Goal: Task Accomplishment & Management: Complete application form

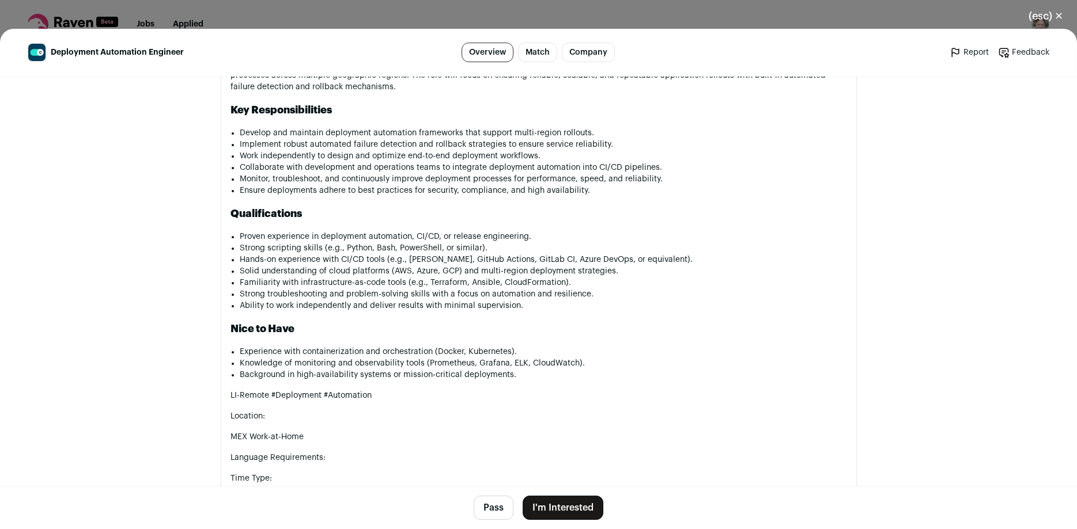
scroll to position [836, 0]
click at [549, 502] on button "I'm Interested" at bounding box center [562, 508] width 81 height 24
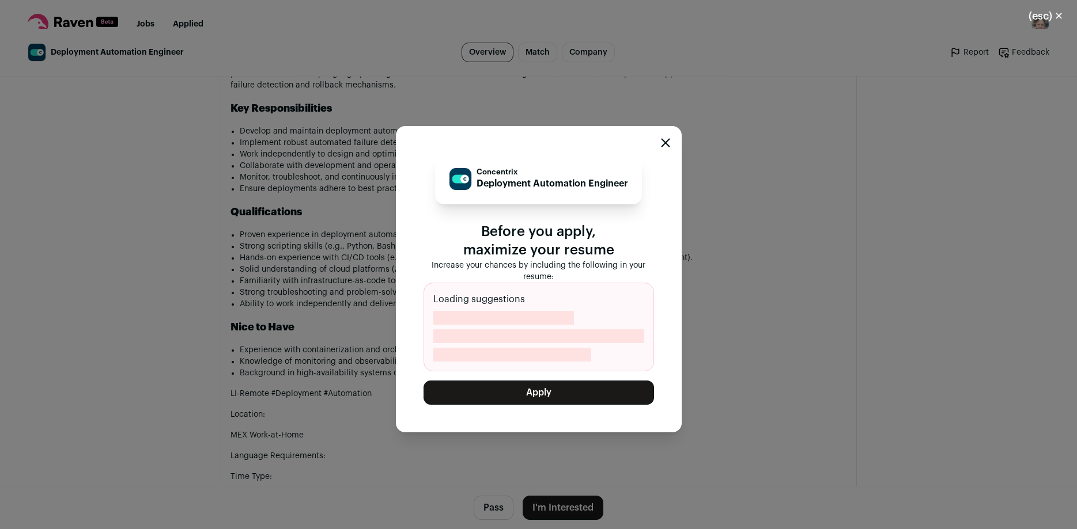
click at [559, 393] on button "Apply" at bounding box center [538, 393] width 230 height 24
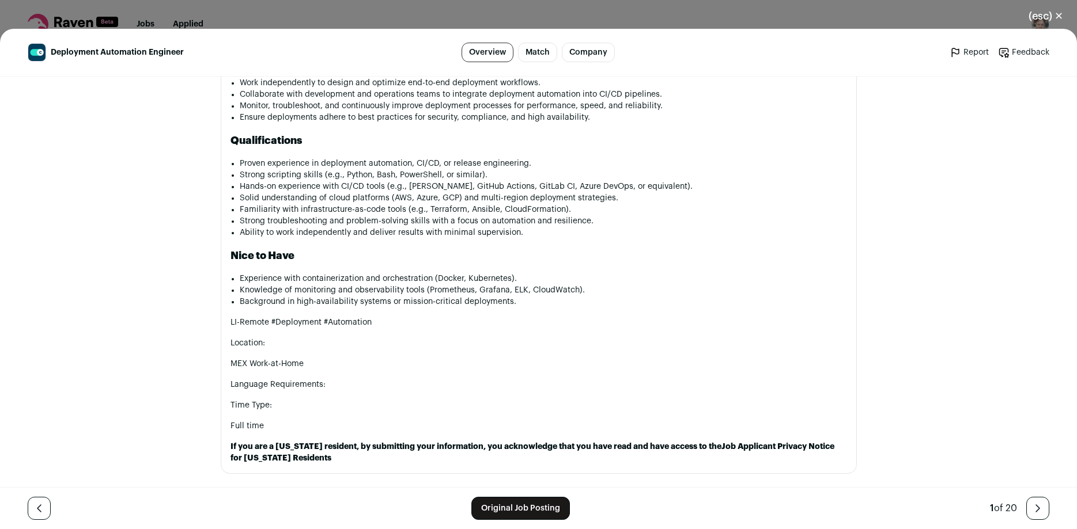
scroll to position [912, 0]
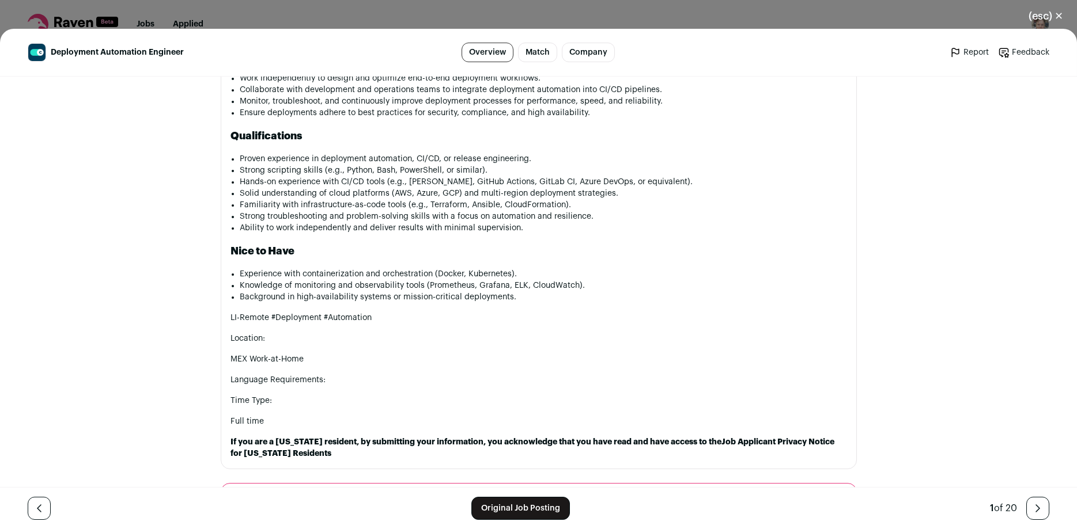
click at [749, 199] on li "Familiarity with infrastructure-as-code tools (e.g., Terraform, Ansible, CloudF…" at bounding box center [543, 205] width 607 height 12
click at [611, 214] on li "Strong troubleshooting and problem-solving skills with a focus on automation an…" at bounding box center [543, 217] width 607 height 12
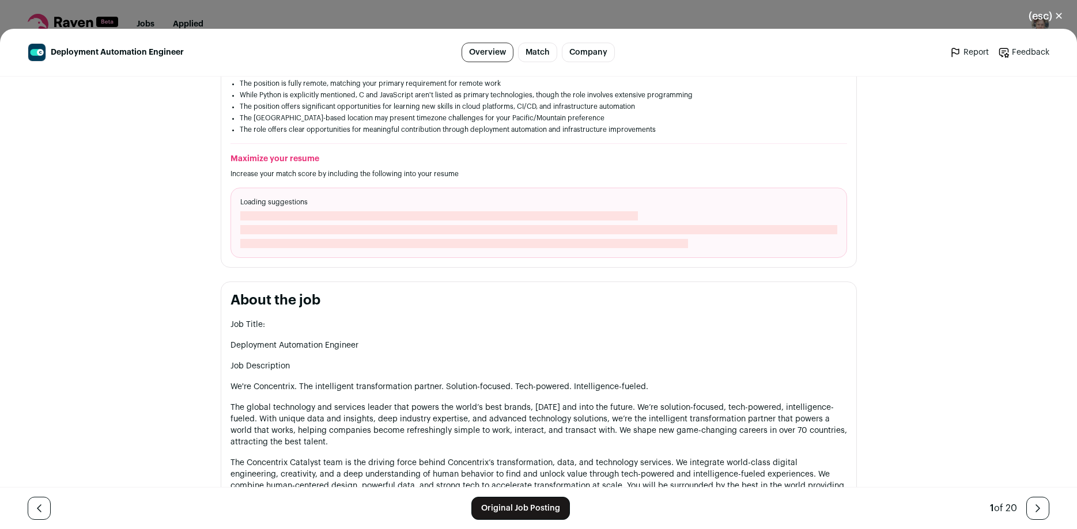
scroll to position [0, 0]
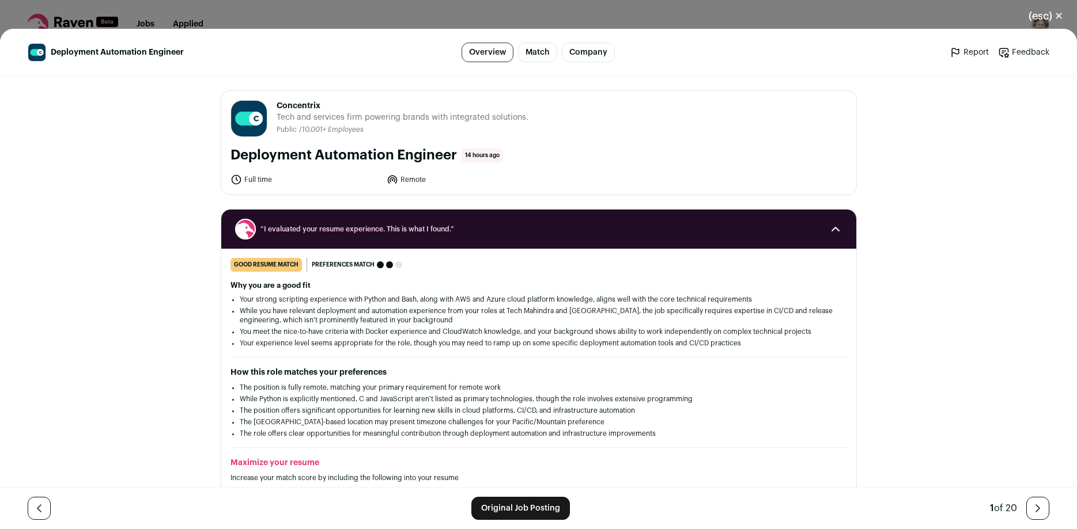
click at [313, 185] on li "Full time" at bounding box center [305, 180] width 150 height 12
click at [1039, 15] on button "(esc) ✕" at bounding box center [1045, 15] width 62 height 25
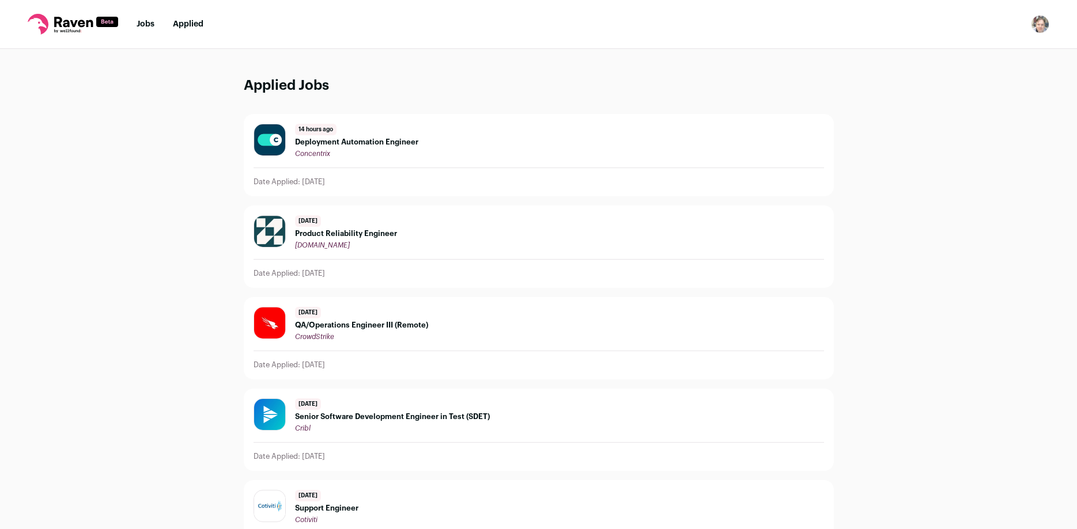
click at [448, 190] on div "14 hours ago Deployment Automation Engineer Concentrix Date Applied: [DATE]" at bounding box center [538, 155] width 589 height 81
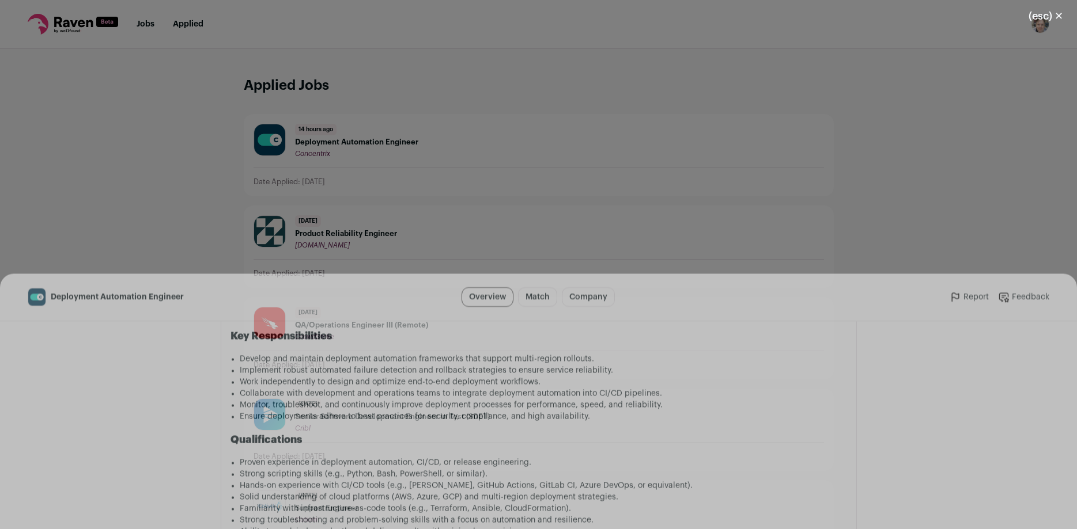
scroll to position [1216, 0]
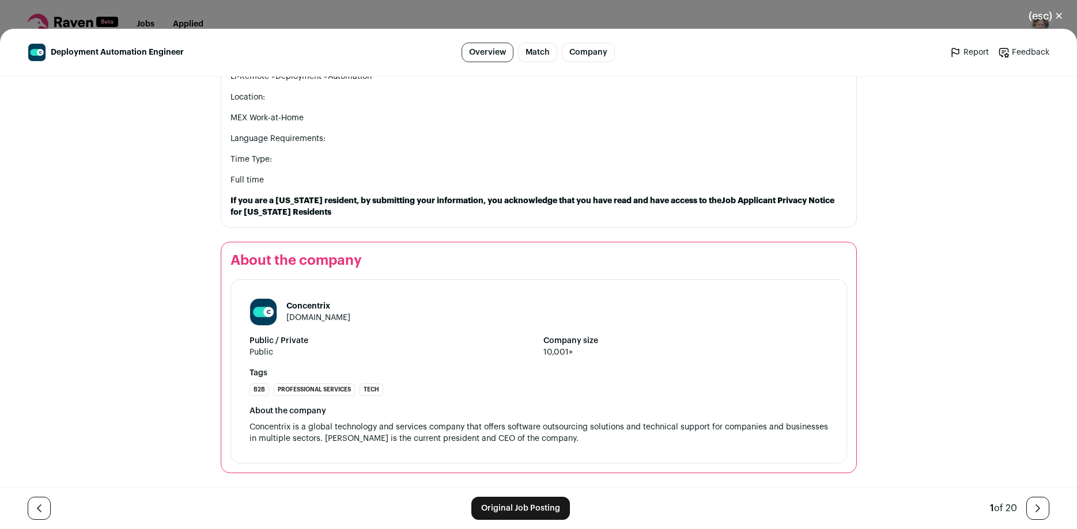
click at [1056, 14] on button "(esc) ✕" at bounding box center [1045, 15] width 62 height 25
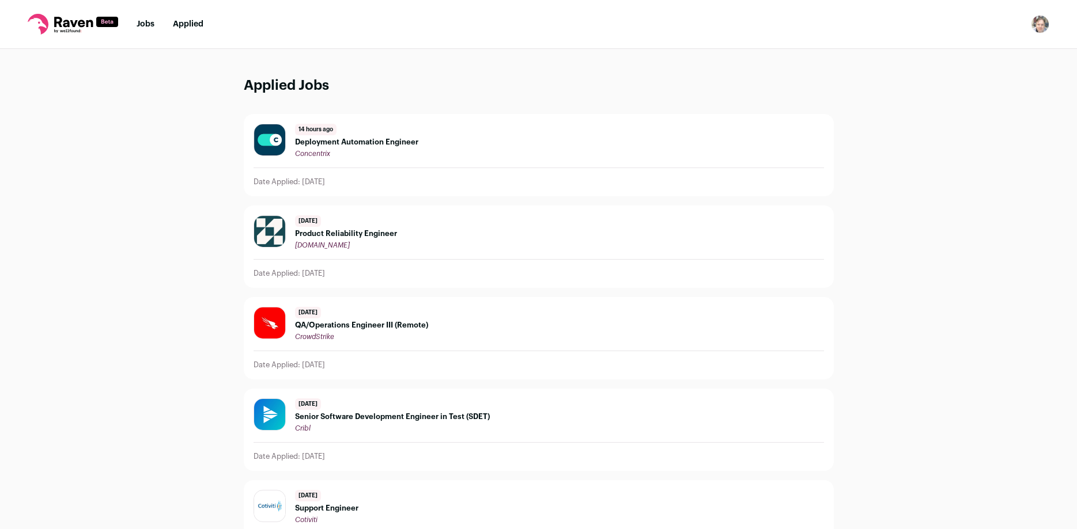
click at [147, 26] on link "Jobs" at bounding box center [146, 24] width 18 height 8
